Goal: Task Accomplishment & Management: Manage account settings

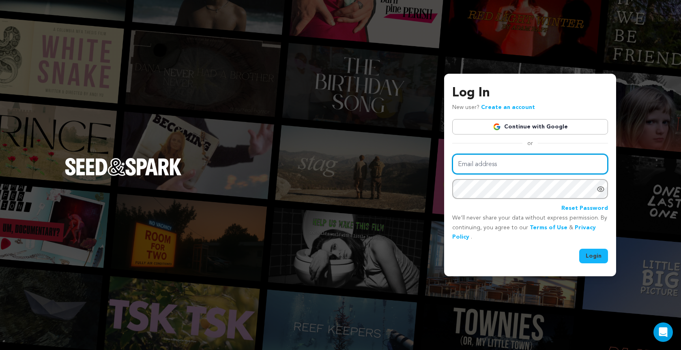
type input "vneselovskyi@gmail.com"
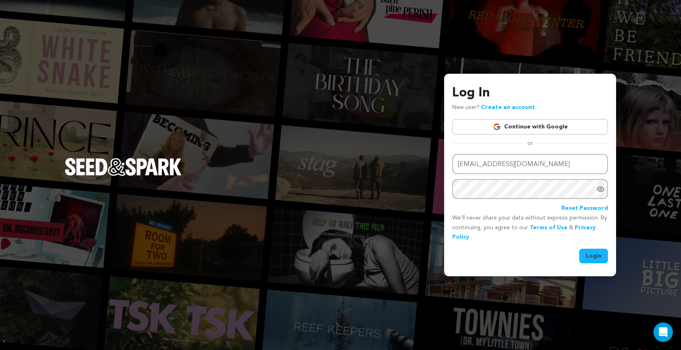
click at [591, 254] on button "Login" at bounding box center [593, 256] width 29 height 15
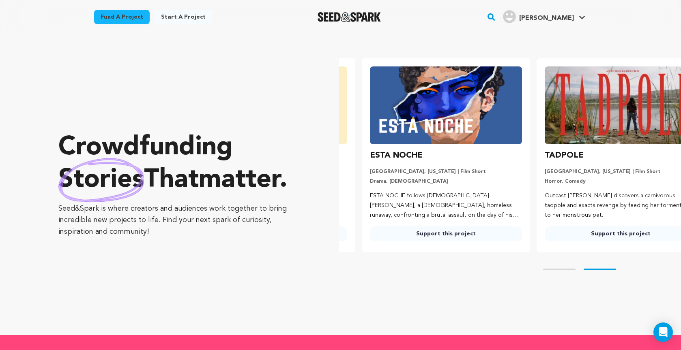
scroll to position [0, 181]
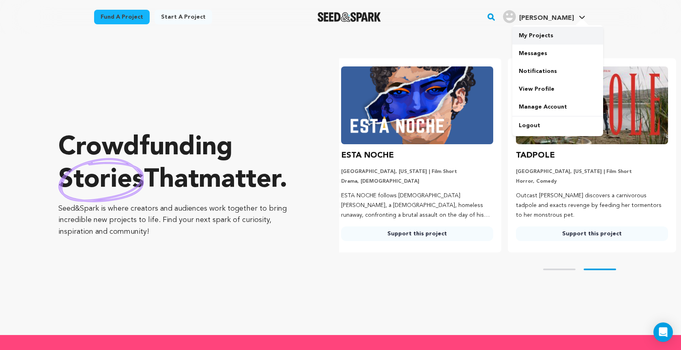
click at [538, 33] on link "My Projects" at bounding box center [557, 36] width 91 height 18
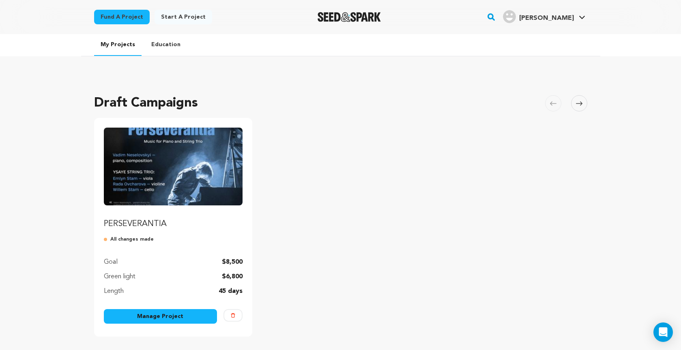
click at [159, 320] on link "Manage Project" at bounding box center [161, 316] width 114 height 15
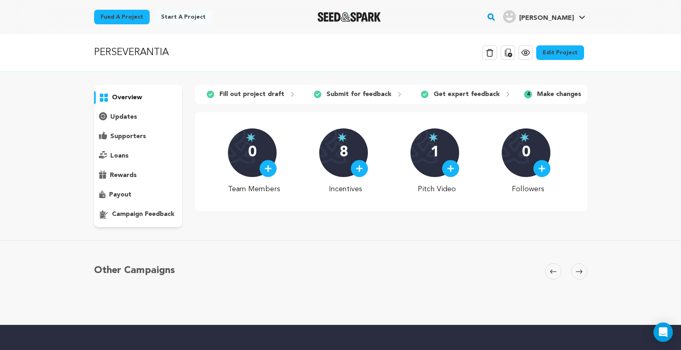
click at [562, 51] on link "Edit Project" at bounding box center [560, 52] width 48 height 15
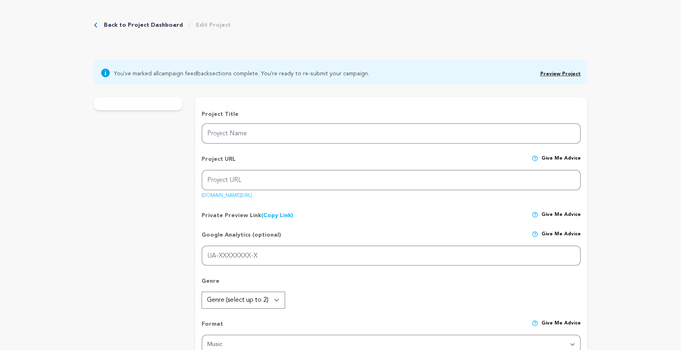
type input "PERSEVERANTIA"
type input "perseverantia"
type input "Join me in sharing PERSEVERANTIA, a Suite for Piano and String Trio that tells …"
type textarea "As a [DEMOGRAPHIC_DATA] artist, I've devoted myself since [DATE] to benefit con…"
type textarea "Join me in sharing PERSEVERANTIA, a Suite for Piano and String Trio that tells …"
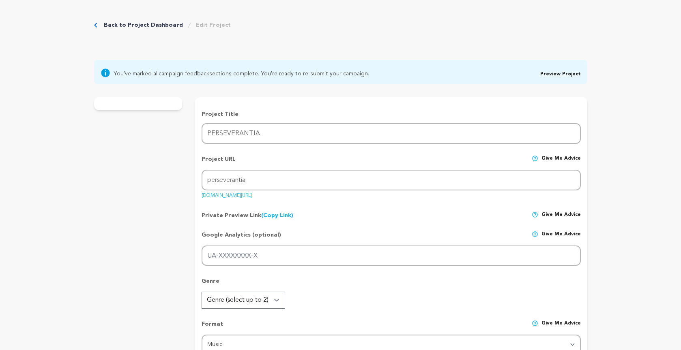
radio input "true"
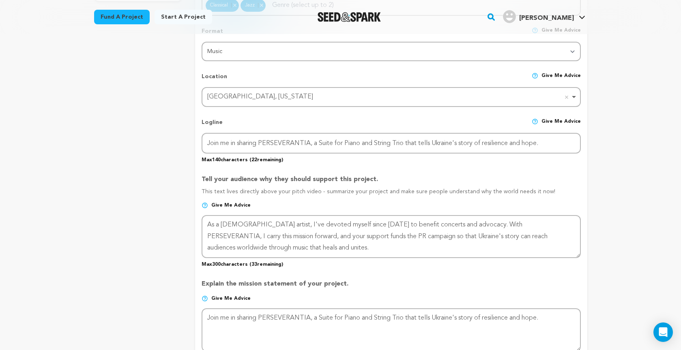
scroll to position [332, 0]
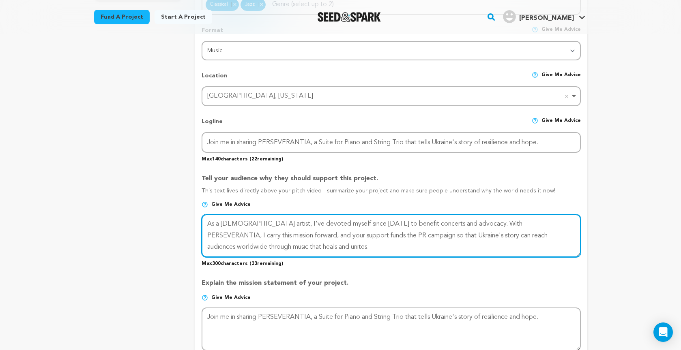
drag, startPoint x: 209, startPoint y: 222, endPoint x: 294, endPoint y: 253, distance: 90.0
click at [294, 253] on textarea at bounding box center [391, 235] width 379 height 43
paste textarea "Since 2022, I've devoted myself to playing concerts and advocating for the Ukra…"
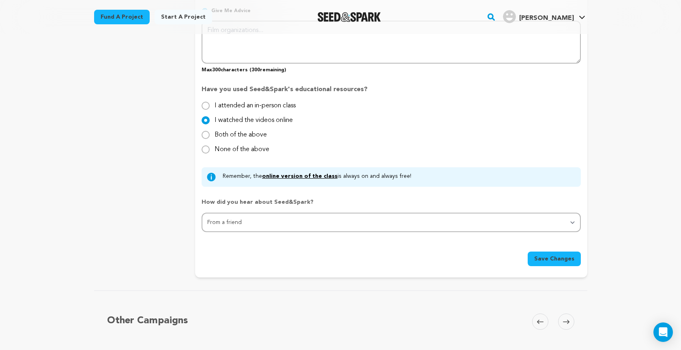
scroll to position [714, 0]
type textarea "Since 2022, I've devoted myself to playing concerts and advocating for the Ukra…"
click at [547, 257] on span "Save Changes" at bounding box center [554, 258] width 40 height 8
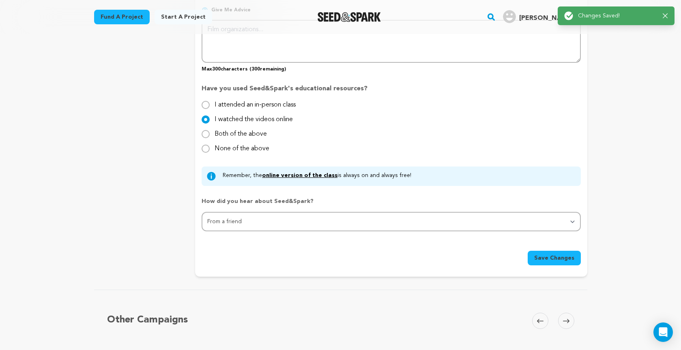
scroll to position [0, 0]
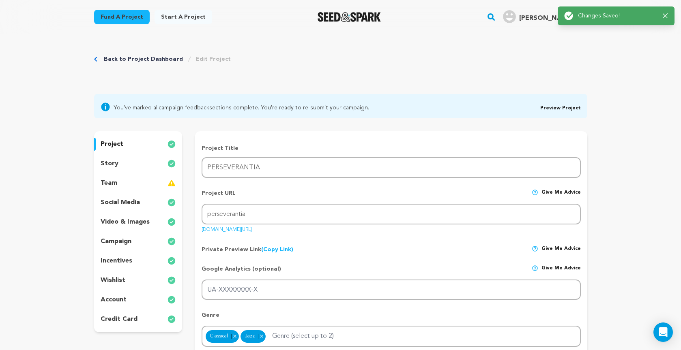
click at [551, 106] on link "Preview Project" at bounding box center [560, 108] width 41 height 5
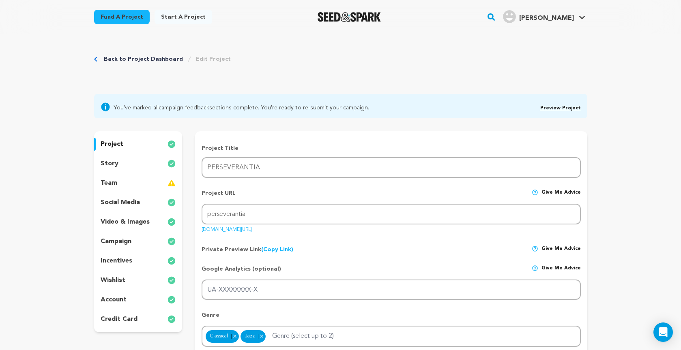
click at [122, 144] on p "project" at bounding box center [112, 144] width 23 height 10
click at [129, 242] on p "campaign" at bounding box center [116, 242] width 31 height 10
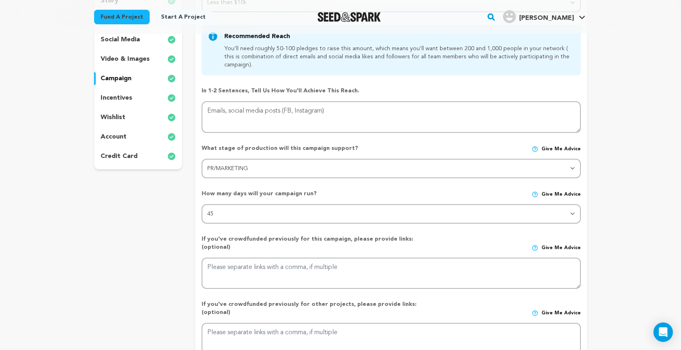
scroll to position [164, 0]
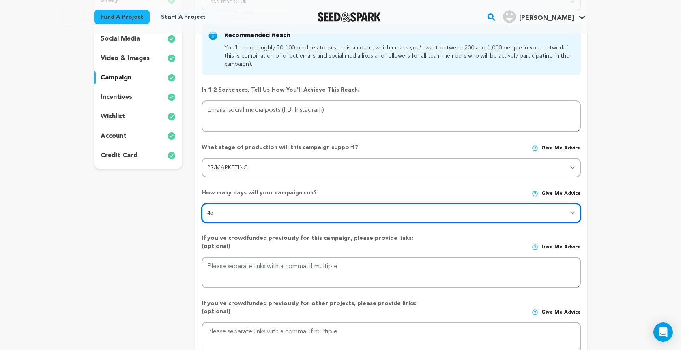
select select "30"
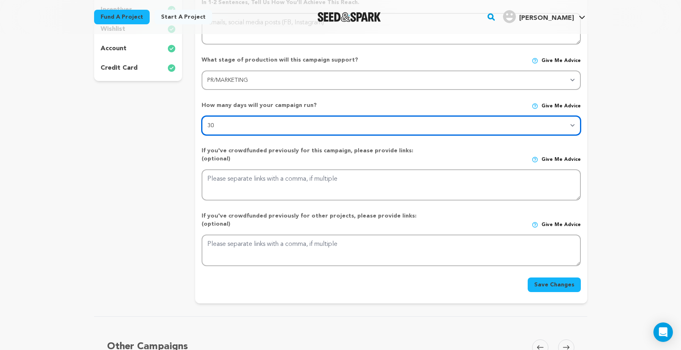
scroll to position [252, 0]
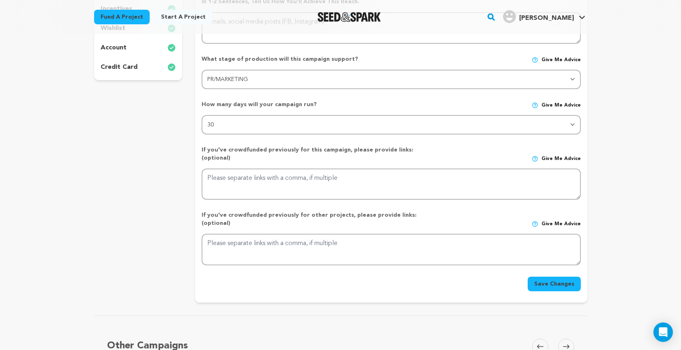
click at [554, 277] on button "Save Changes" at bounding box center [554, 284] width 53 height 15
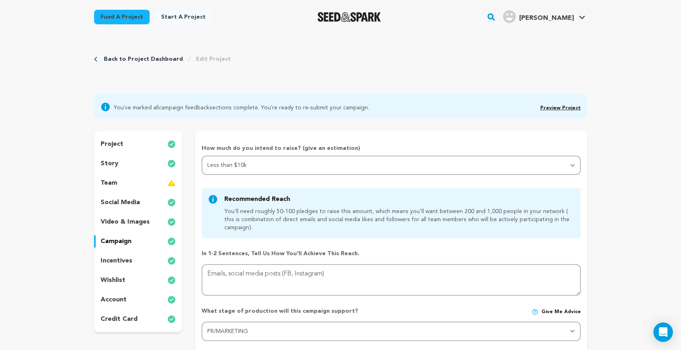
scroll to position [0, 0]
click at [549, 107] on link "Preview Project" at bounding box center [560, 108] width 41 height 5
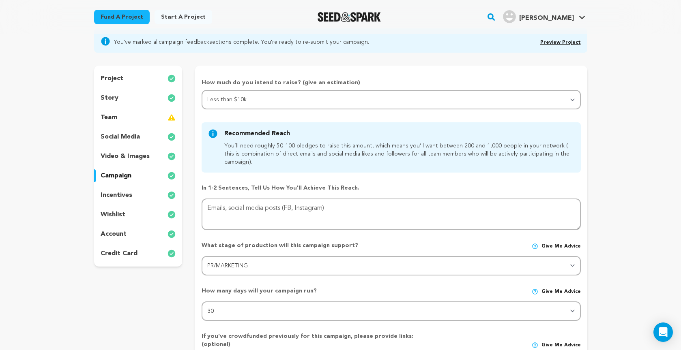
scroll to position [64, 0]
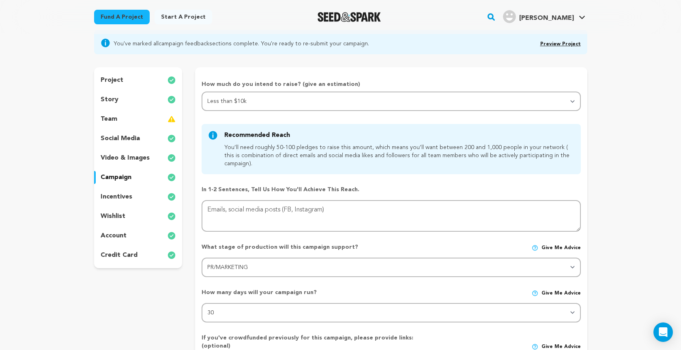
click at [114, 236] on p "account" at bounding box center [114, 236] width 26 height 10
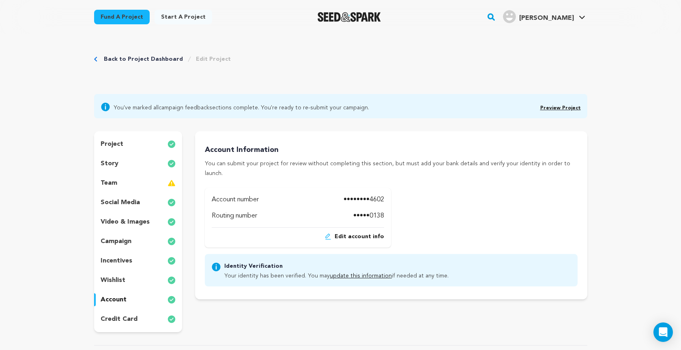
click at [119, 142] on p "project" at bounding box center [112, 144] width 23 height 10
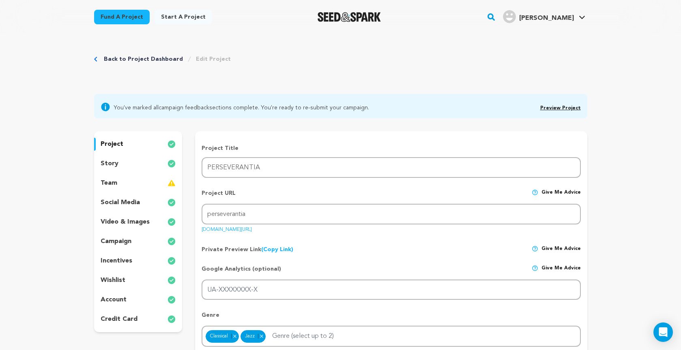
click at [126, 100] on div "You've marked all campaign feedback sections complete. You're ready to re-submi…" at bounding box center [340, 106] width 493 height 24
drag, startPoint x: 107, startPoint y: 107, endPoint x: 145, endPoint y: 76, distance: 48.8
click at [107, 107] on icon at bounding box center [105, 106] width 9 height 9
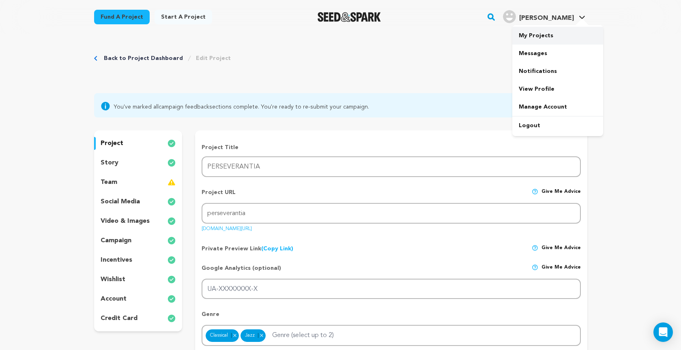
click at [547, 37] on link "My Projects" at bounding box center [557, 36] width 91 height 18
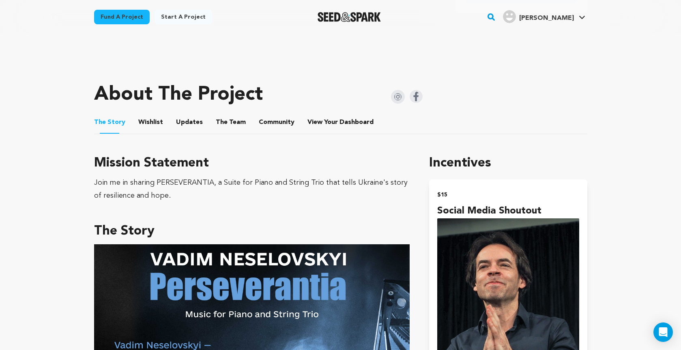
scroll to position [309, 0]
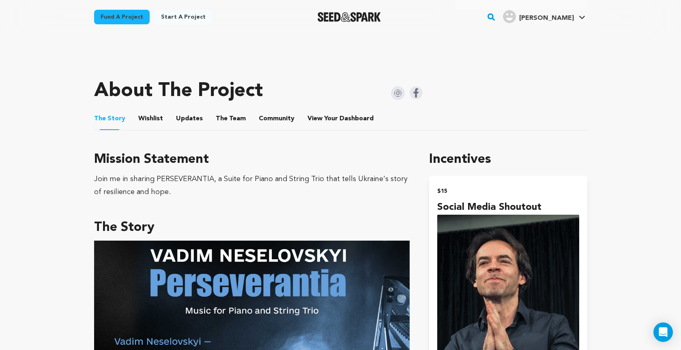
click at [317, 118] on button "View Your Dashboard" at bounding box center [316, 120] width 19 height 19
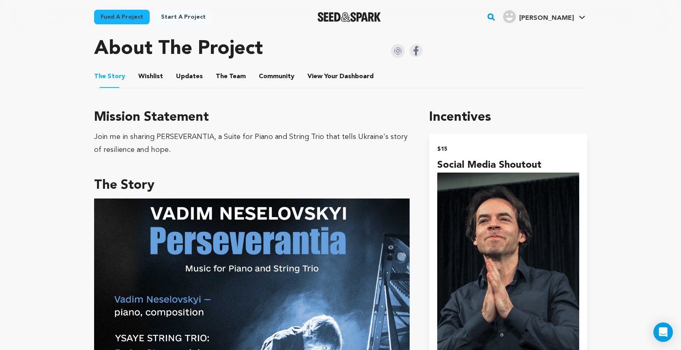
scroll to position [350, 0]
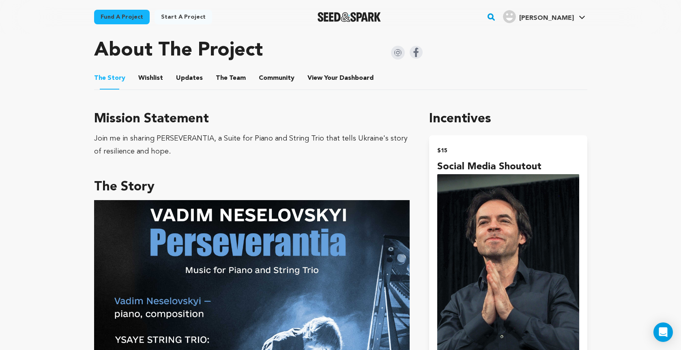
click at [143, 75] on button "Wishlist" at bounding box center [150, 79] width 19 height 19
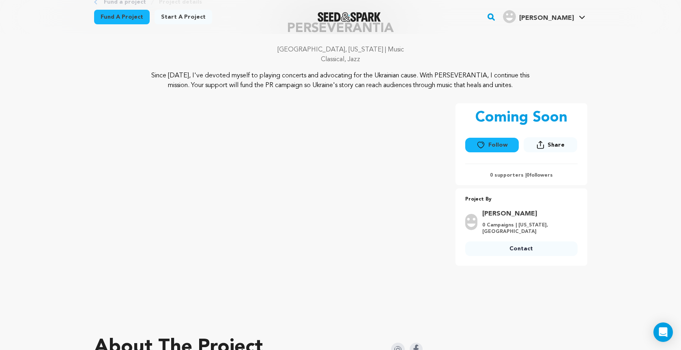
scroll to position [51, 0]
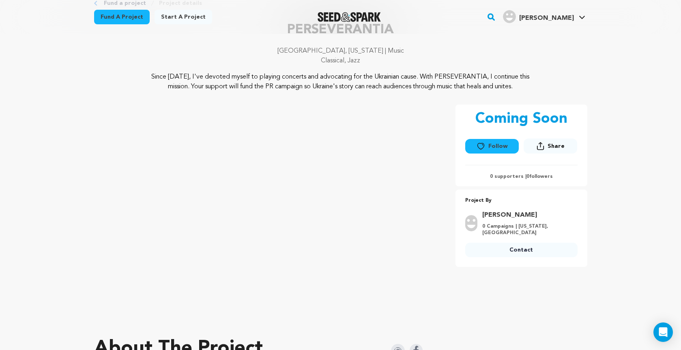
click at [540, 145] on icon at bounding box center [540, 146] width 8 height 9
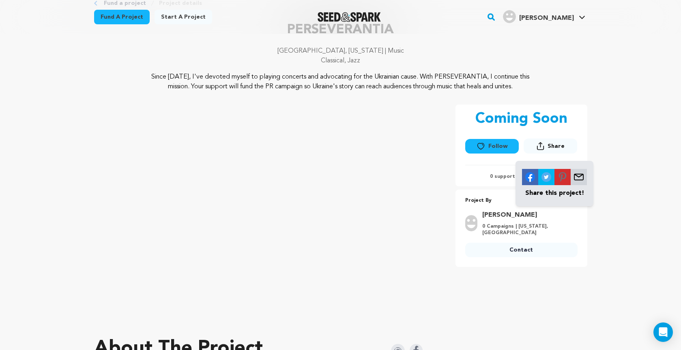
click at [529, 178] on img at bounding box center [530, 177] width 16 height 16
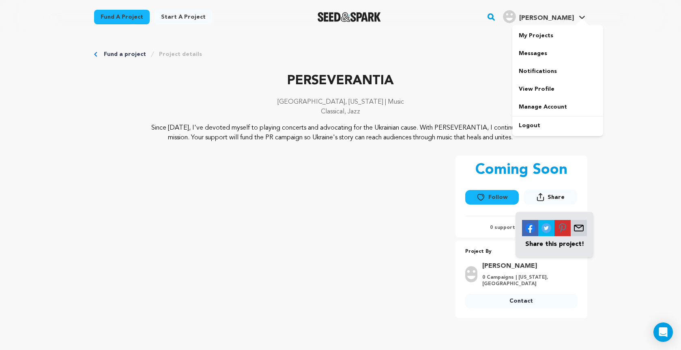
scroll to position [0, 0]
